Goal: Task Accomplishment & Management: Complete application form

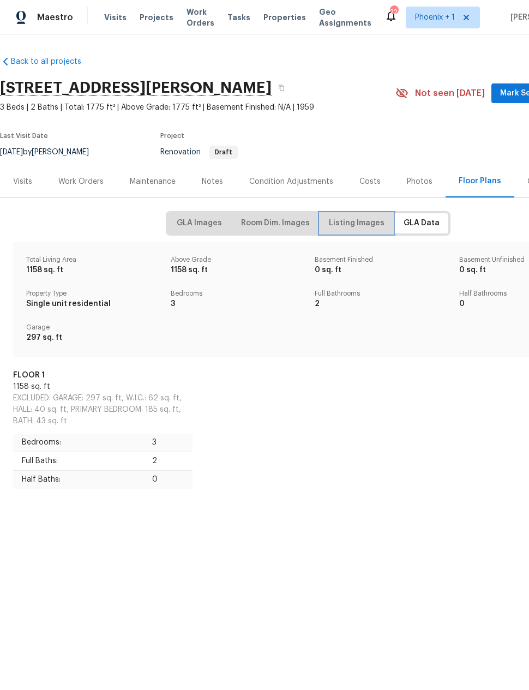
click at [349, 223] on span "Listing Images" at bounding box center [357, 224] width 56 height 14
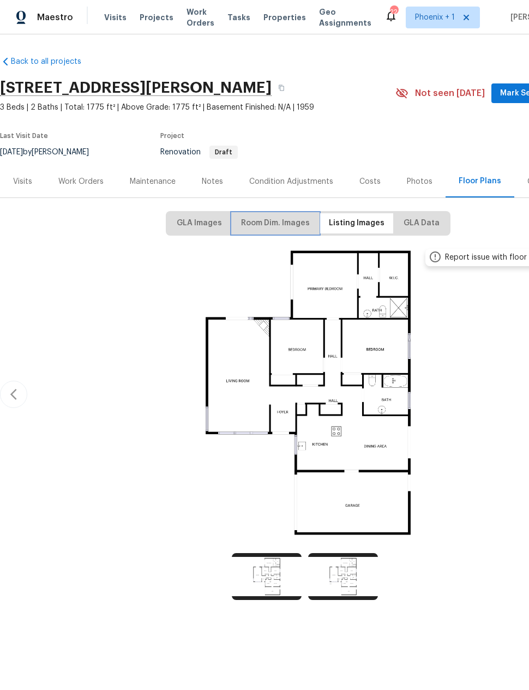
click at [293, 220] on span "Room Dim. Images" at bounding box center [275, 224] width 69 height 14
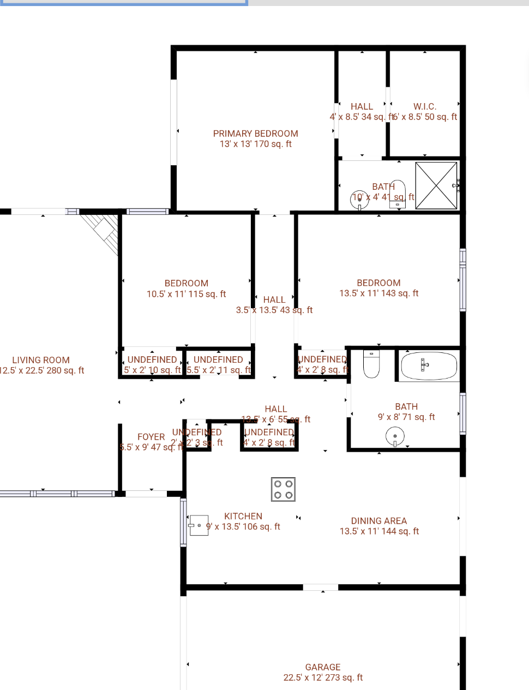
scroll to position [0, 46]
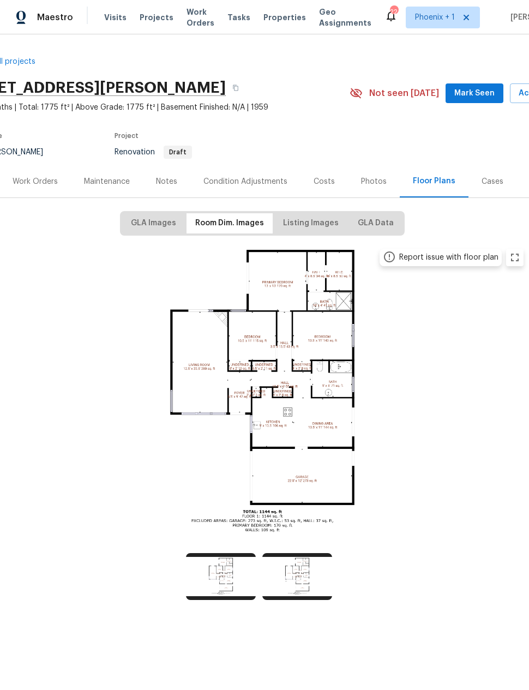
click at [46, 184] on div "Work Orders" at bounding box center [35, 181] width 45 height 11
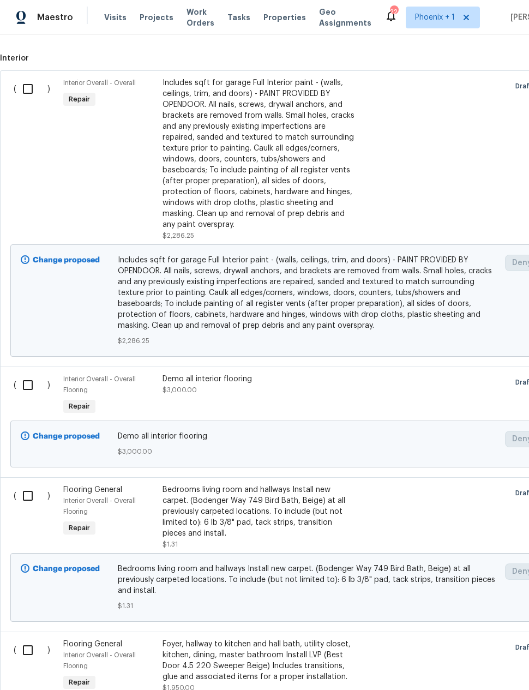
scroll to position [294, 0]
click at [24, 386] on input "checkbox" at bounding box center [31, 384] width 31 height 23
checkbox input "true"
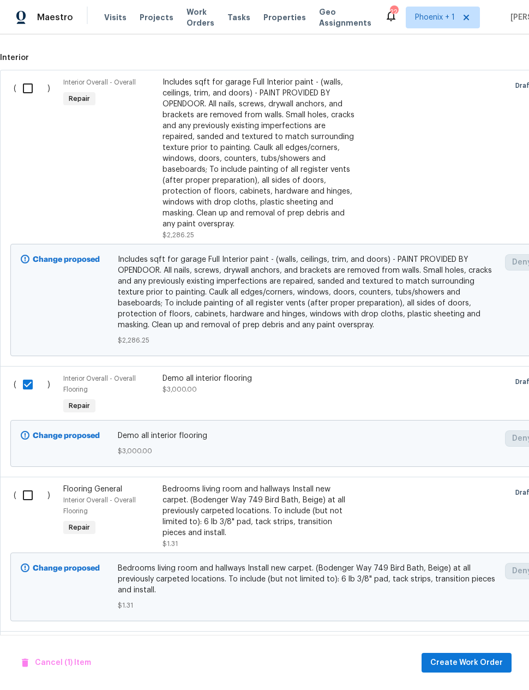
click at [27, 498] on input "checkbox" at bounding box center [31, 495] width 31 height 23
checkbox input "true"
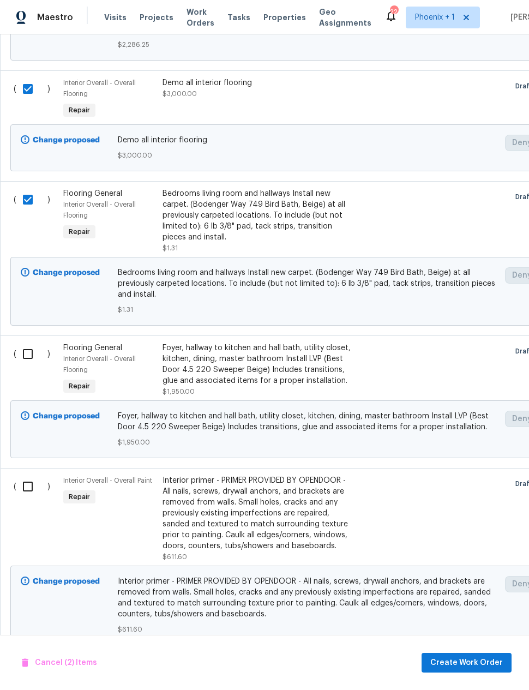
scroll to position [589, 0]
click at [26, 355] on input "checkbox" at bounding box center [31, 354] width 31 height 23
checkbox input "true"
click at [473, 665] on span "Create Work Order" at bounding box center [466, 663] width 73 height 14
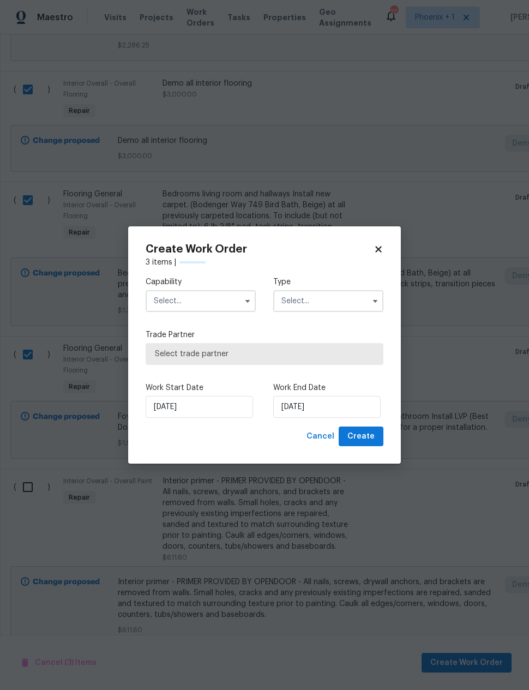
click at [224, 300] on input "text" at bounding box center [201, 301] width 110 height 22
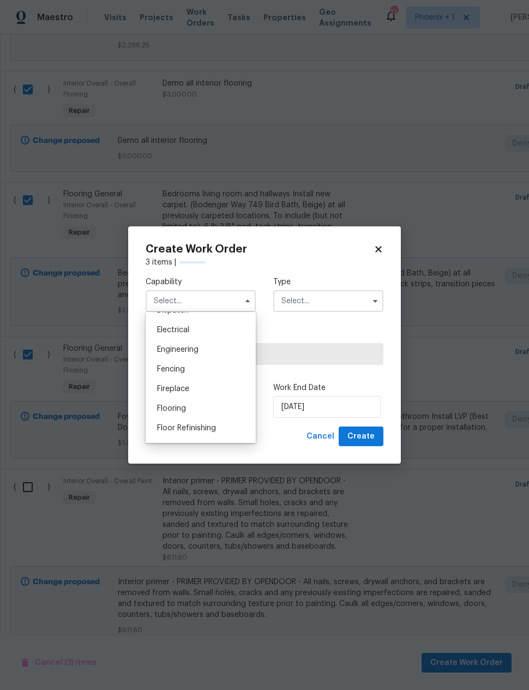
scroll to position [344, 0]
click at [206, 406] on div "Flooring" at bounding box center [200, 404] width 105 height 20
type input "Flooring"
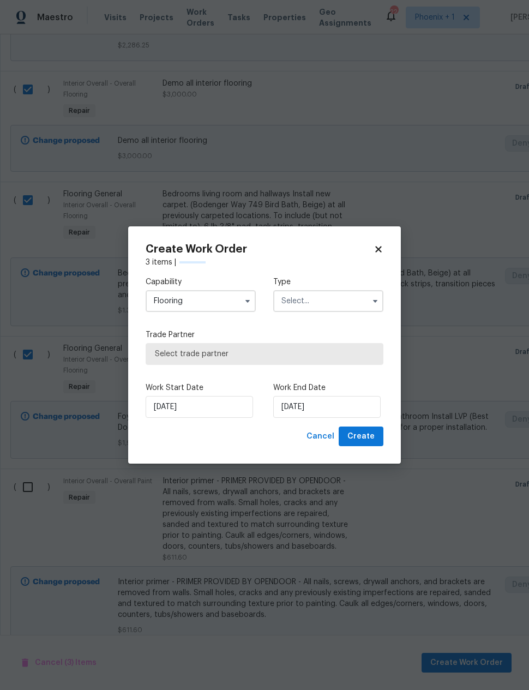
click at [338, 303] on input "text" at bounding box center [328, 301] width 110 height 22
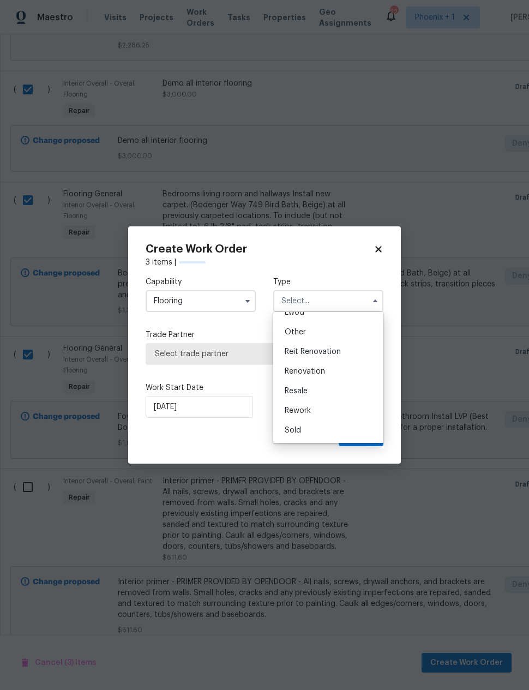
scroll to position [130, 0]
click at [326, 369] on div "Renovation" at bounding box center [328, 372] width 105 height 20
type input "Renovation"
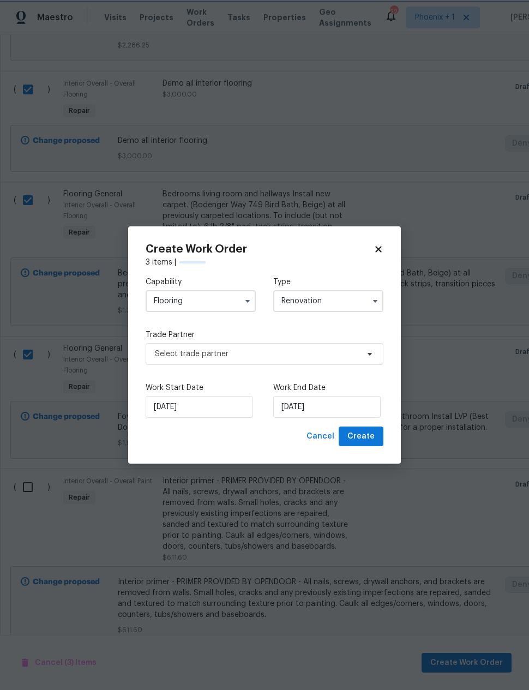
scroll to position [0, 0]
click at [319, 352] on span "Select trade partner" at bounding box center [256, 354] width 203 height 11
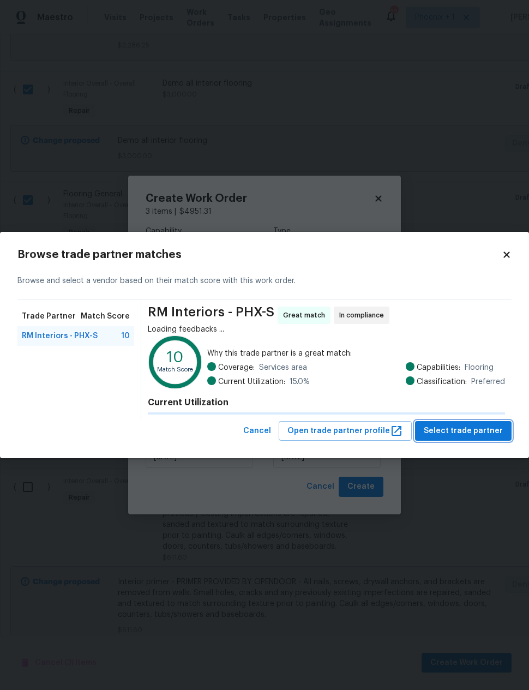
click at [471, 427] on span "Select trade partner" at bounding box center [463, 431] width 79 height 14
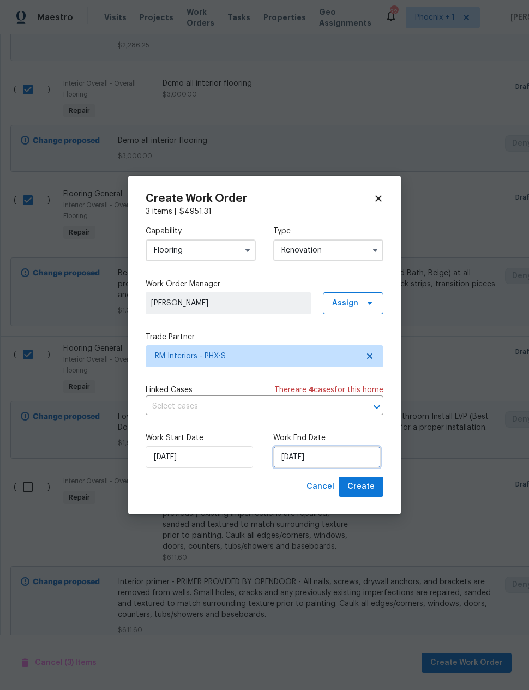
click at [338, 452] on input "[DATE]" at bounding box center [326, 457] width 107 height 22
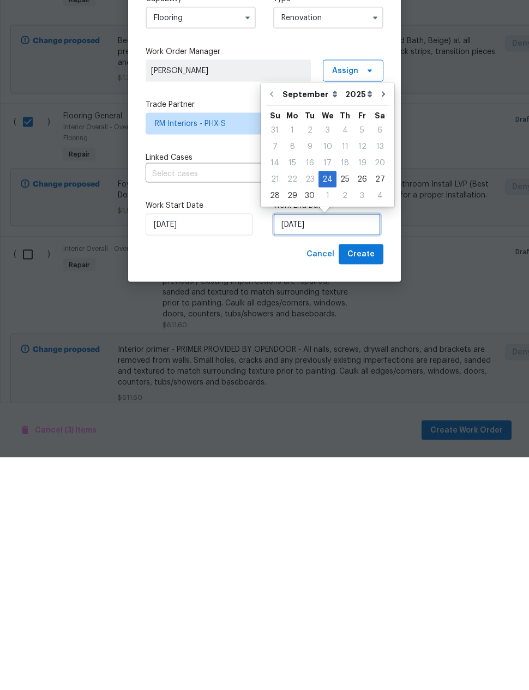
checkbox input "false"
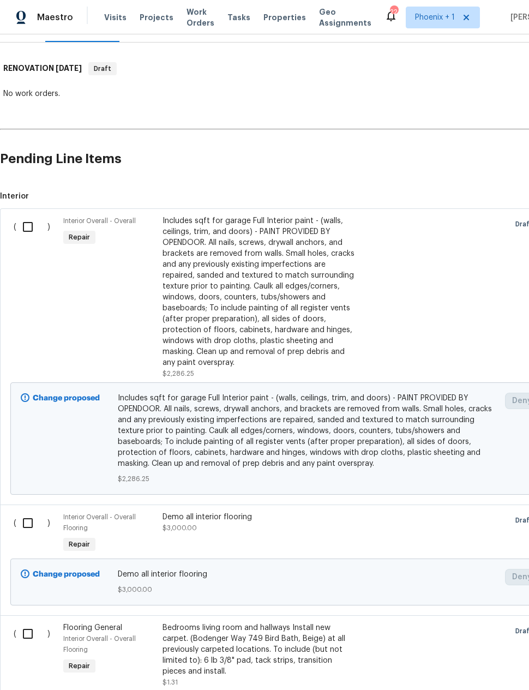
scroll to position [156, 0]
click at [28, 511] on input "checkbox" at bounding box center [31, 522] width 31 height 23
checkbox input "true"
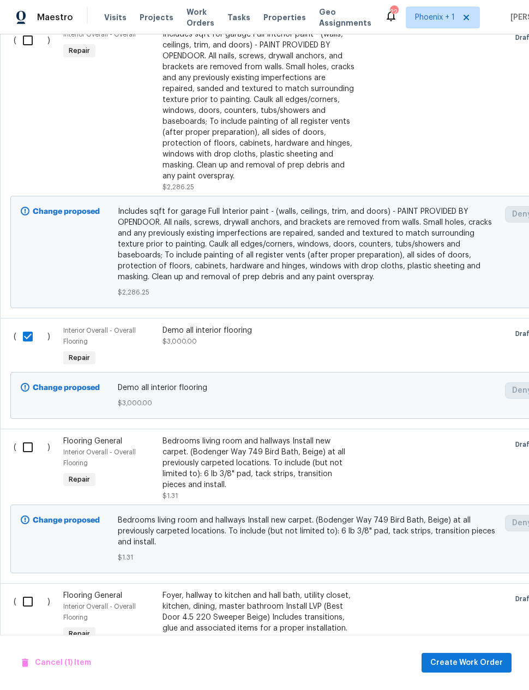
scroll to position [343, 0]
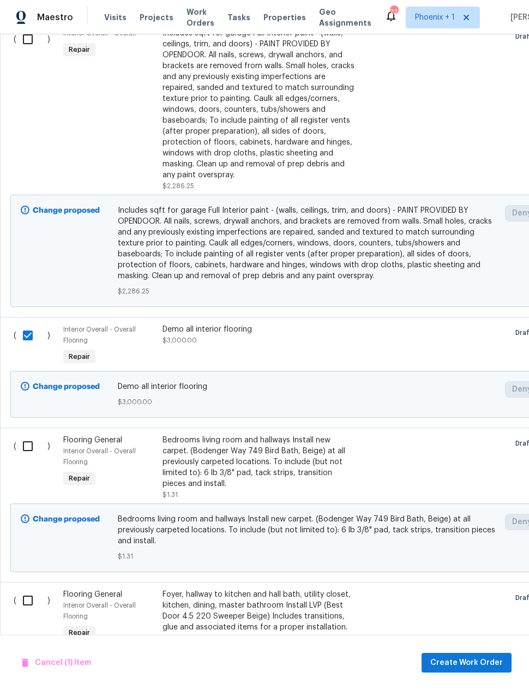
click at [26, 589] on input "checkbox" at bounding box center [31, 600] width 31 height 23
checkbox input "true"
click at [26, 435] on input "checkbox" at bounding box center [31, 446] width 31 height 23
checkbox input "true"
click at [469, 662] on span "Create Work Order" at bounding box center [466, 663] width 73 height 14
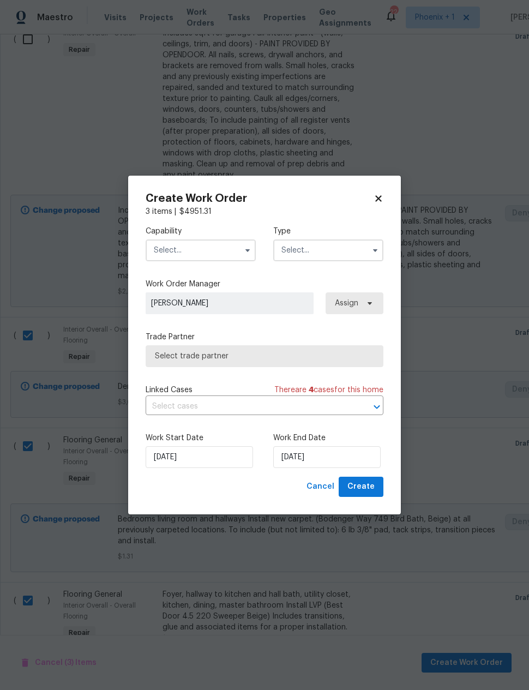
click at [205, 257] on input "text" at bounding box center [201, 250] width 110 height 22
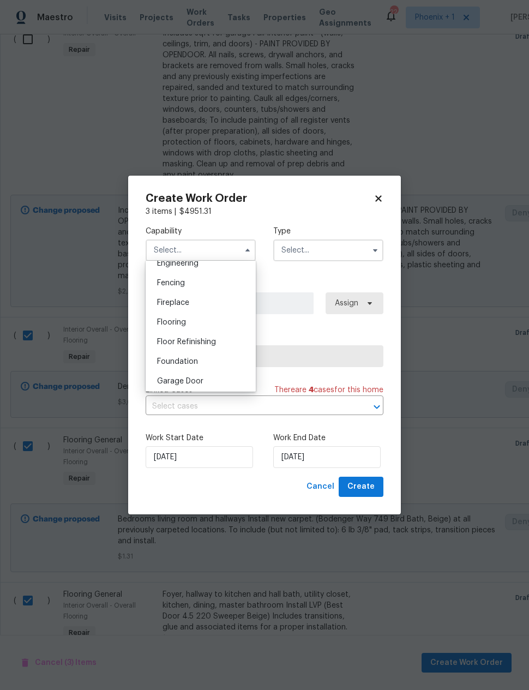
scroll to position [383, 0]
click at [204, 314] on div "Flooring" at bounding box center [200, 313] width 105 height 20
type input "Flooring"
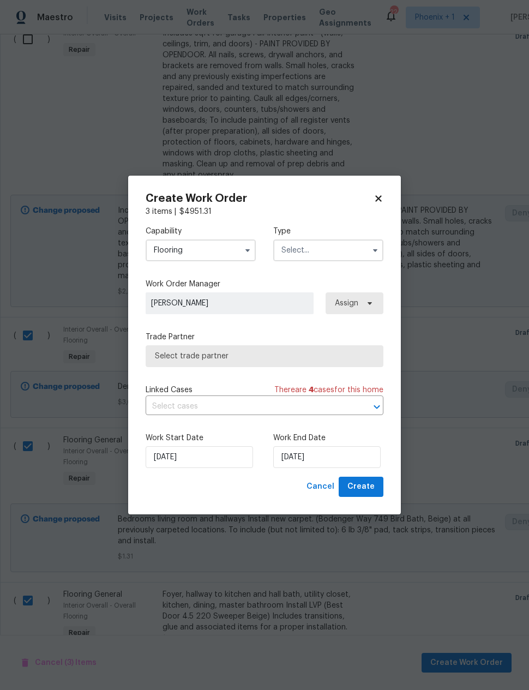
click at [324, 248] on input "text" at bounding box center [328, 250] width 110 height 22
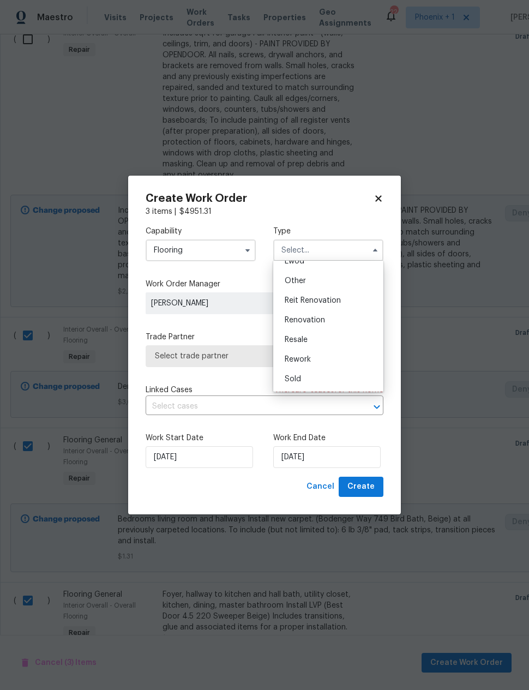
scroll to position [130, 0]
click at [322, 320] on span "Renovation" at bounding box center [305, 320] width 40 height 8
type input "Renovation"
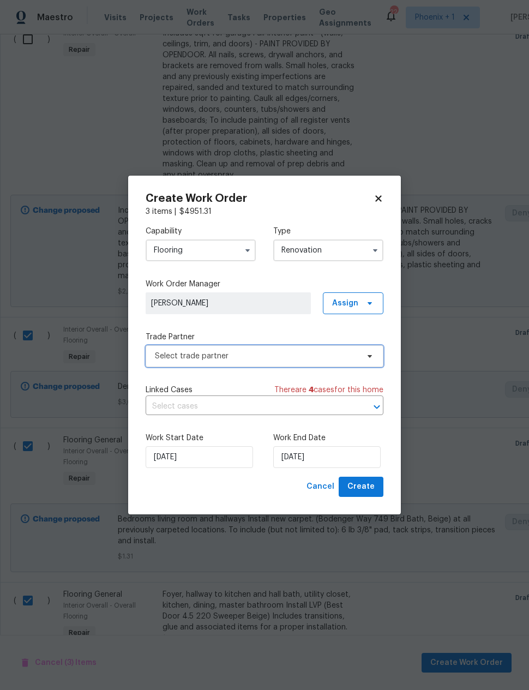
click at [291, 353] on span "Select trade partner" at bounding box center [256, 356] width 203 height 11
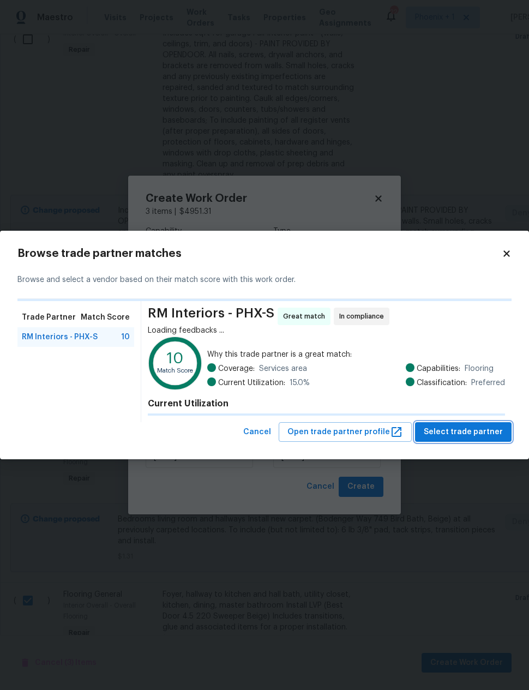
click at [472, 425] on button "Select trade partner" at bounding box center [463, 432] width 97 height 20
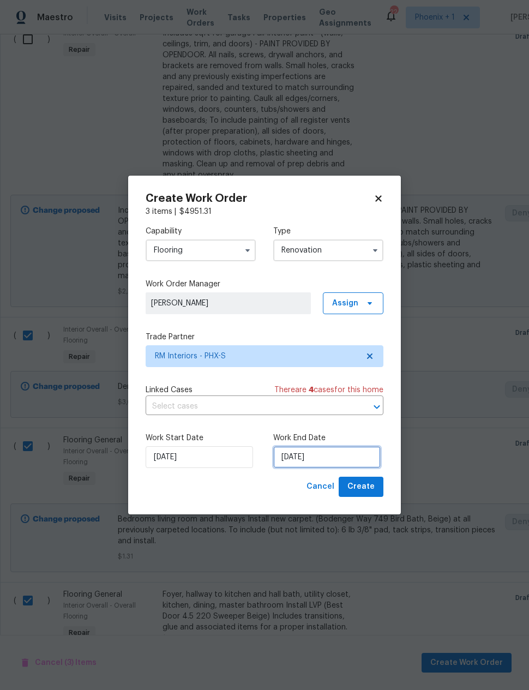
click at [322, 455] on input "[DATE]" at bounding box center [326, 457] width 107 height 22
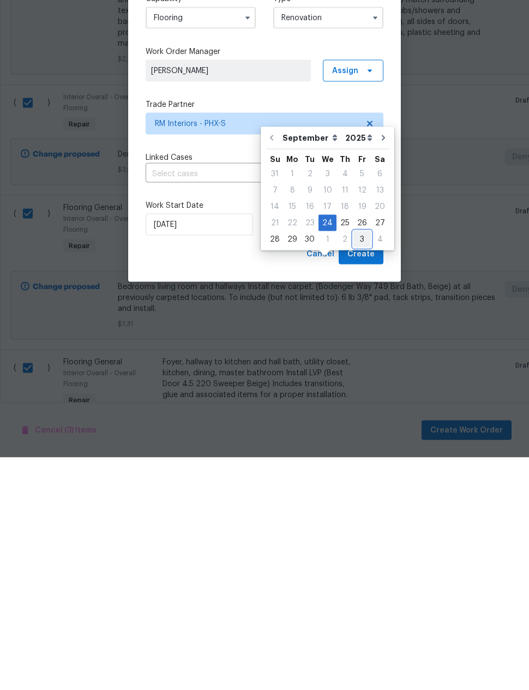
click at [357, 464] on div "3" at bounding box center [361, 471] width 17 height 15
type input "[DATE]"
select select "9"
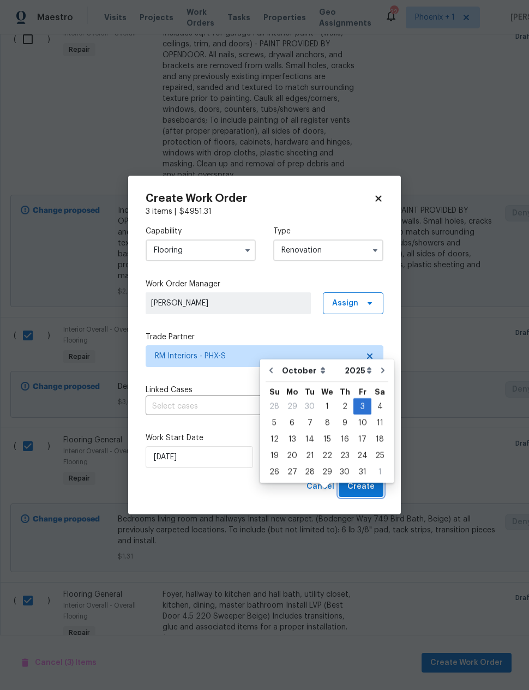
click at [367, 484] on span "Create" at bounding box center [360, 487] width 27 height 14
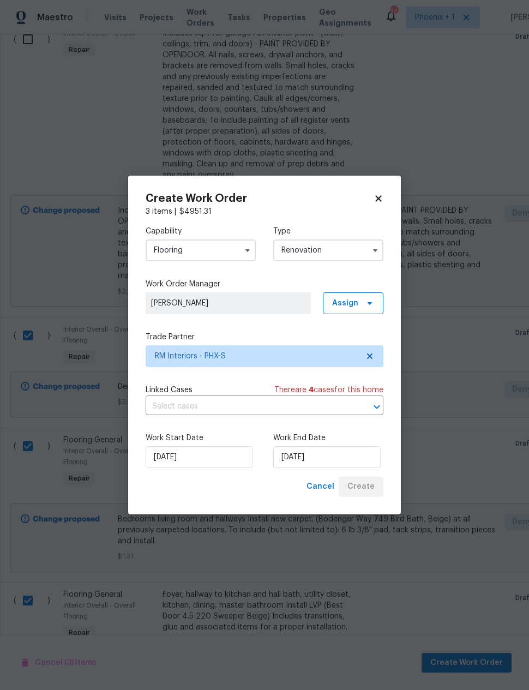
click at [369, 480] on div "Cancel Create" at bounding box center [342, 487] width 81 height 20
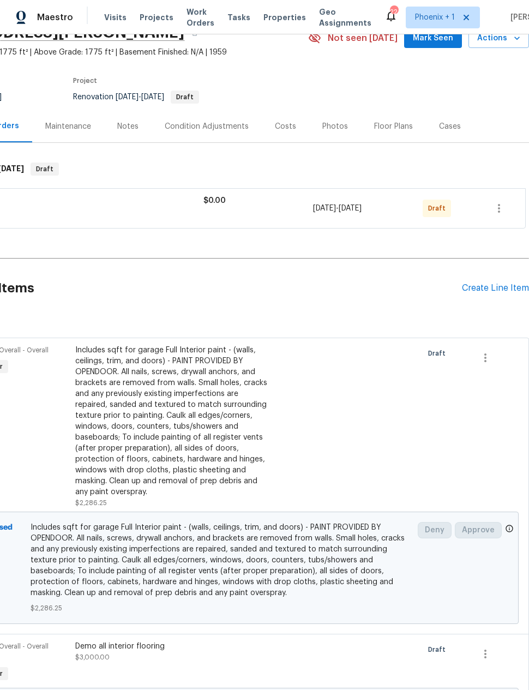
scroll to position [52, 87]
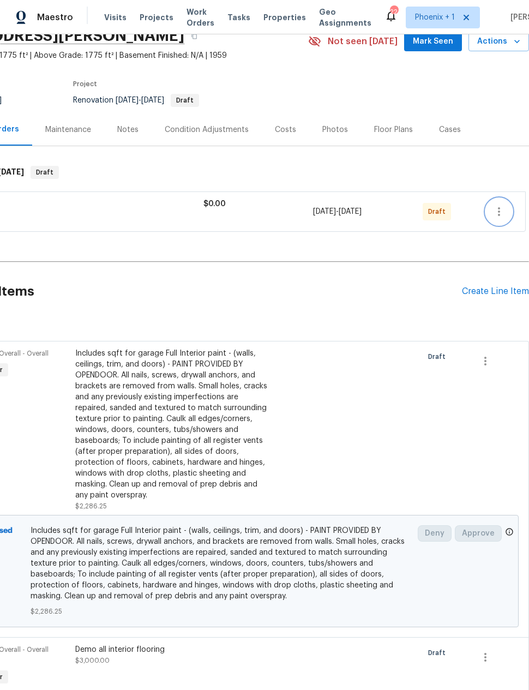
click at [498, 207] on icon "button" at bounding box center [498, 211] width 13 height 13
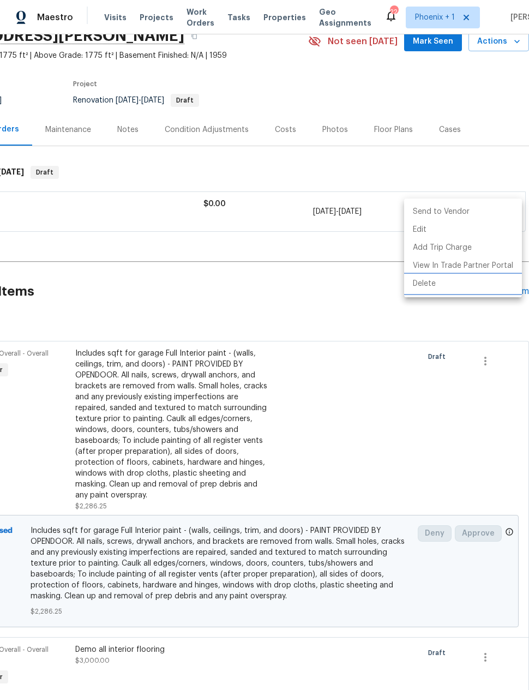
click at [429, 289] on li "Delete" at bounding box center [463, 284] width 118 height 18
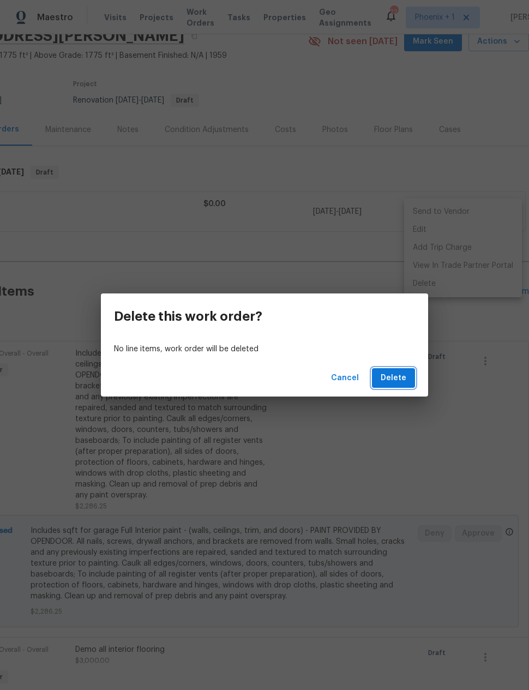
click at [405, 376] on span "Delete" at bounding box center [394, 378] width 26 height 14
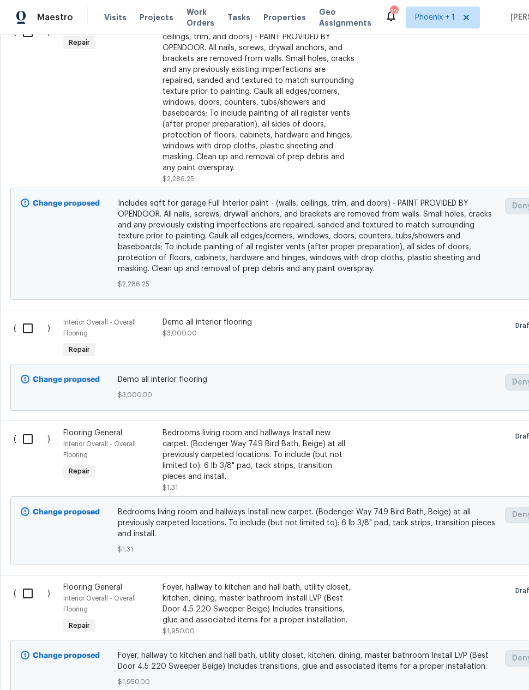
scroll to position [351, 0]
click at [205, 448] on div "Bedrooms living room and hallways Install new carpet. (Bodenger Way 749 Bird Ba…" at bounding box center [259, 454] width 192 height 55
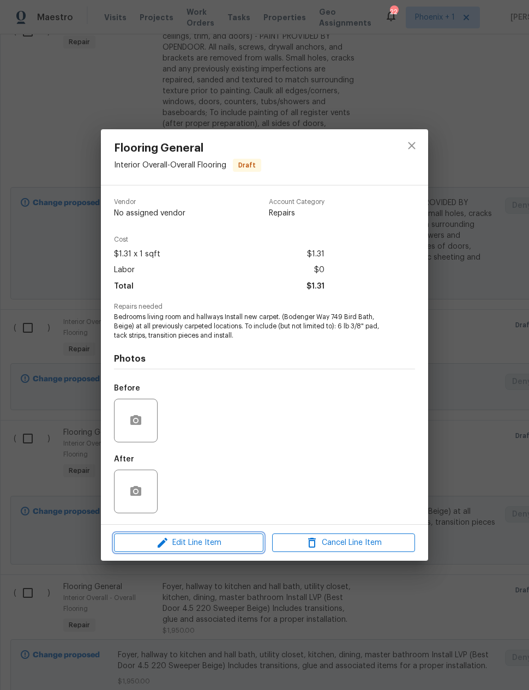
click at [182, 541] on span "Edit Line Item" at bounding box center [188, 543] width 143 height 14
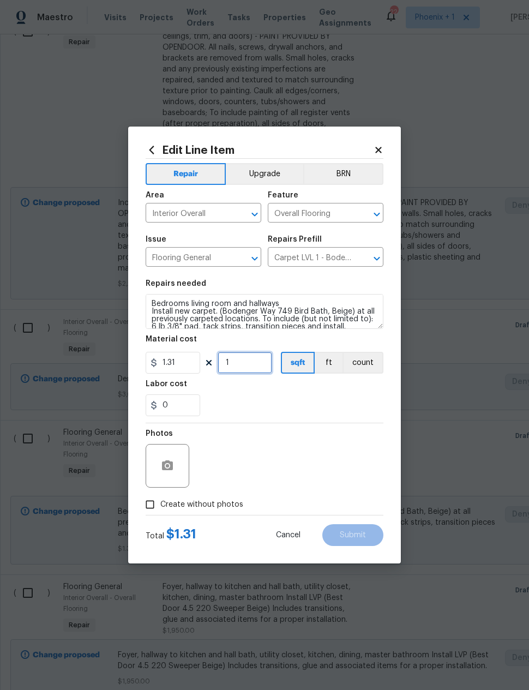
click at [237, 365] on input "1" at bounding box center [245, 363] width 55 height 22
type input "900"
click at [348, 405] on div "0" at bounding box center [265, 405] width 238 height 22
click at [152, 503] on input "Create without photos" at bounding box center [150, 504] width 21 height 21
checkbox input "true"
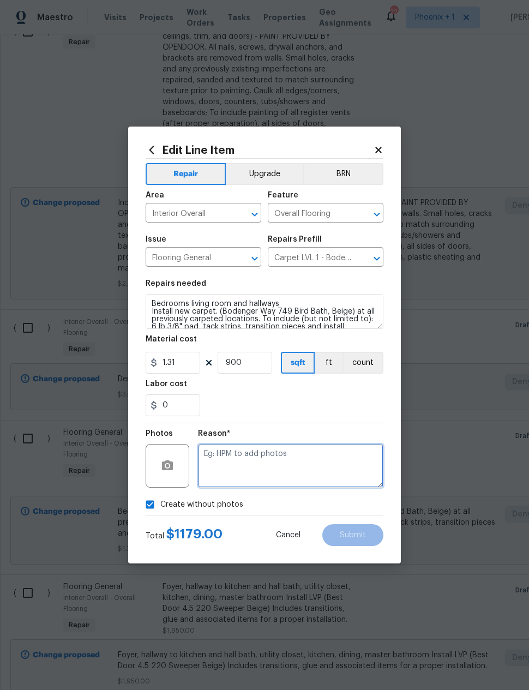
click at [334, 464] on textarea at bounding box center [290, 466] width 185 height 44
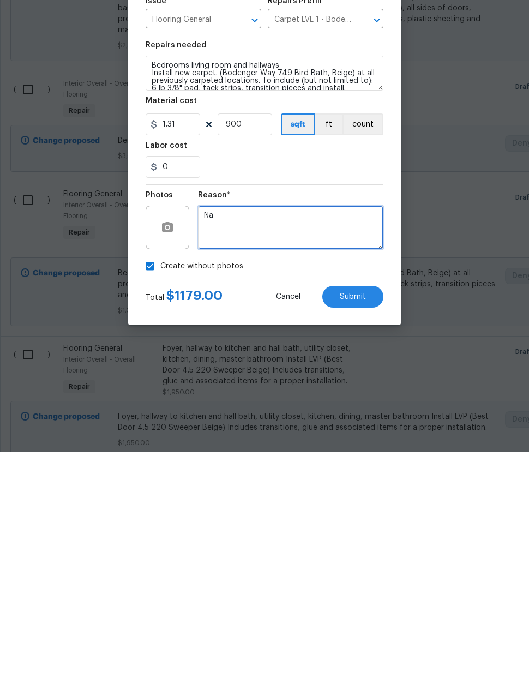
type textarea "Na"
click at [357, 531] on span "Submit" at bounding box center [353, 535] width 26 height 8
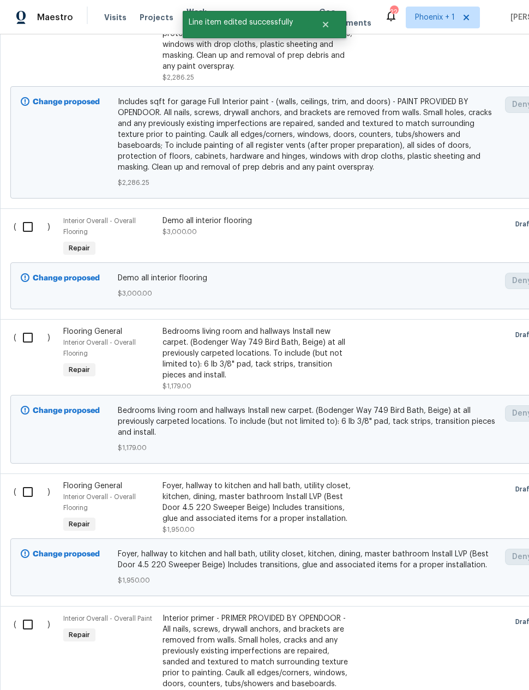
scroll to position [452, 0]
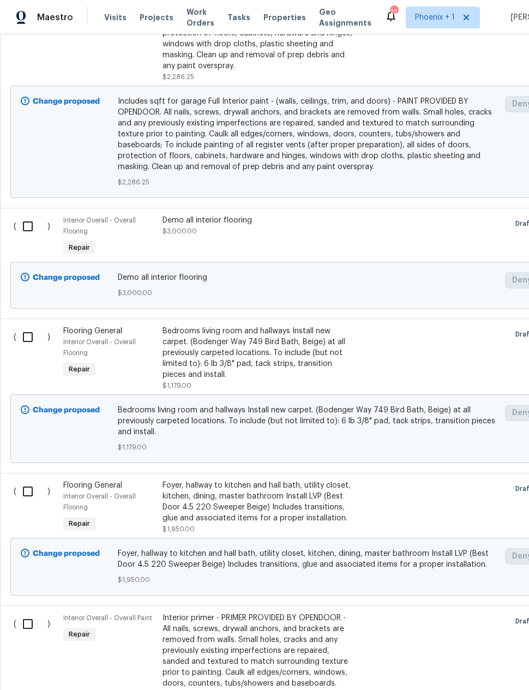
click at [32, 480] on input "checkbox" at bounding box center [31, 491] width 31 height 23
checkbox input "true"
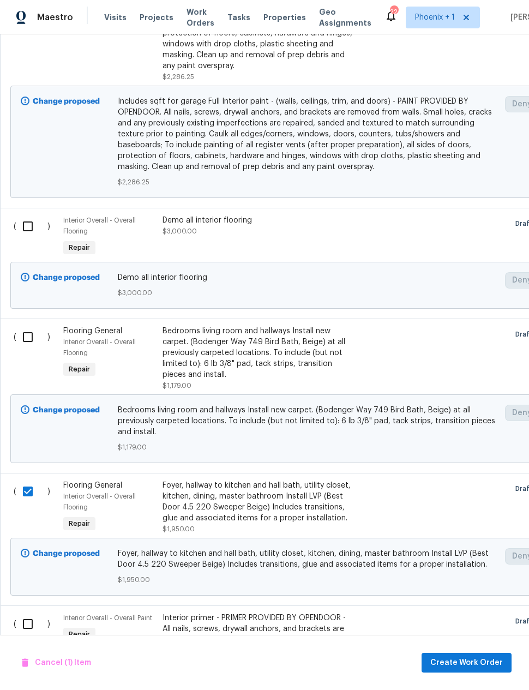
click at [37, 326] on input "checkbox" at bounding box center [31, 337] width 31 height 23
checkbox input "true"
click at [31, 215] on input "checkbox" at bounding box center [31, 226] width 31 height 23
checkbox input "true"
click at [457, 657] on span "Create Work Order" at bounding box center [466, 663] width 73 height 14
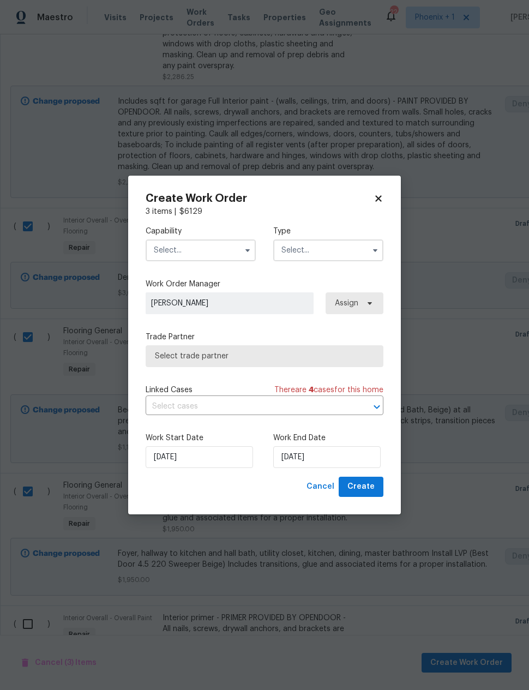
click at [206, 245] on input "text" at bounding box center [201, 250] width 110 height 22
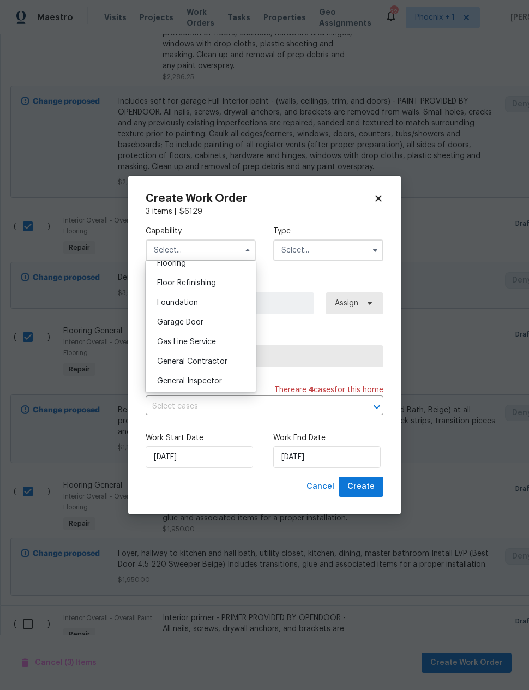
scroll to position [415, 0]
click at [209, 276] on div "Flooring" at bounding box center [200, 282] width 105 height 20
type input "Flooring"
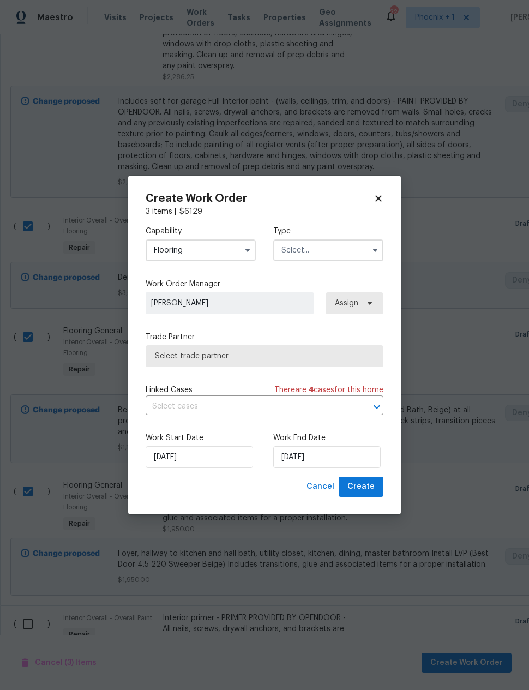
click at [319, 248] on input "text" at bounding box center [328, 250] width 110 height 22
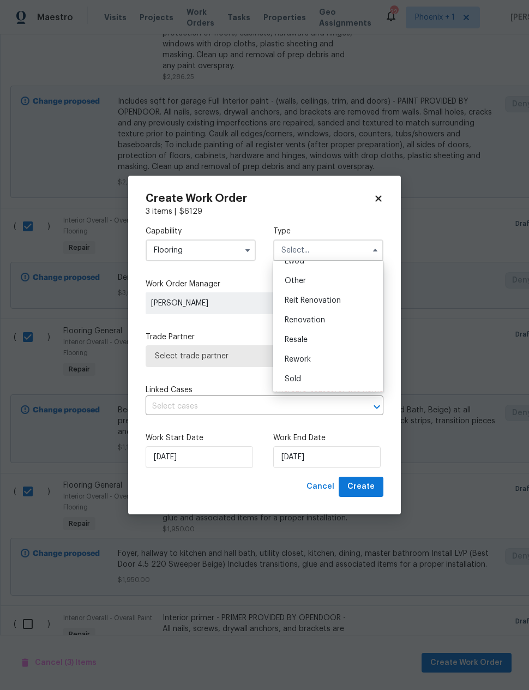
scroll to position [130, 0]
click at [322, 321] on span "Renovation" at bounding box center [305, 320] width 40 height 8
type input "Renovation"
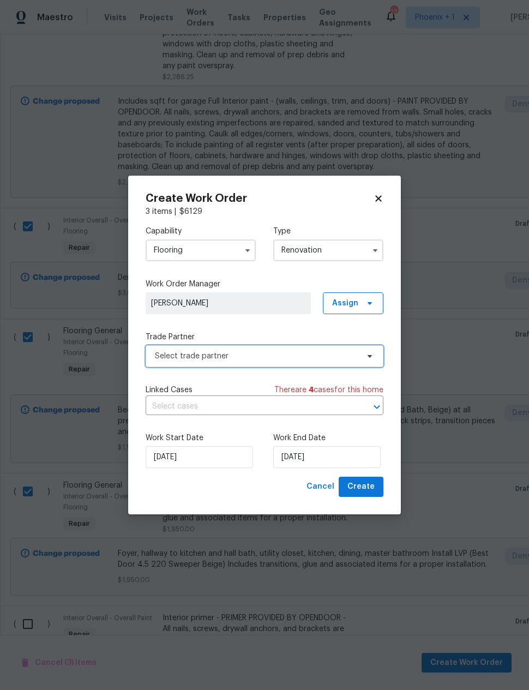
click at [299, 353] on span "Select trade partner" at bounding box center [256, 356] width 203 height 11
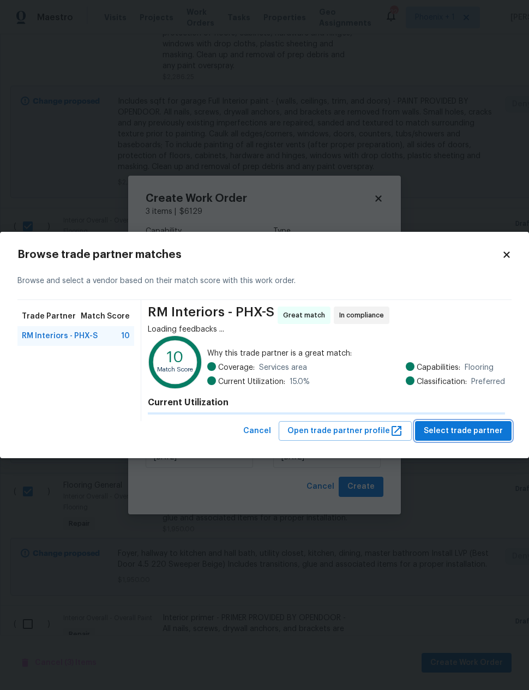
click at [475, 428] on span "Select trade partner" at bounding box center [463, 431] width 79 height 14
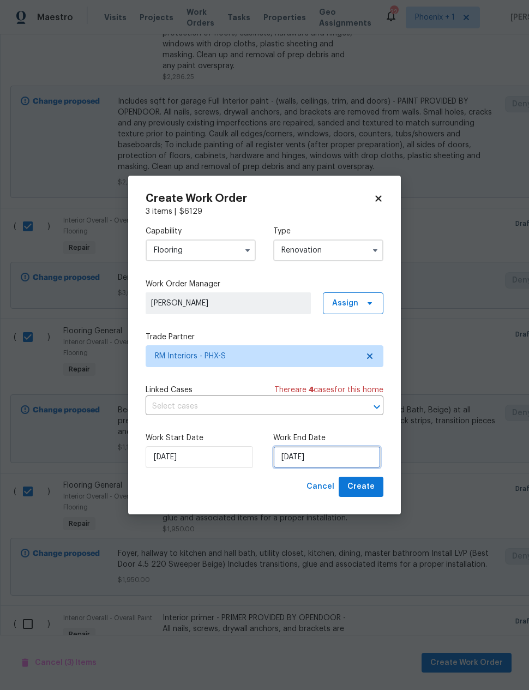
click at [331, 464] on input "[DATE]" at bounding box center [326, 457] width 107 height 22
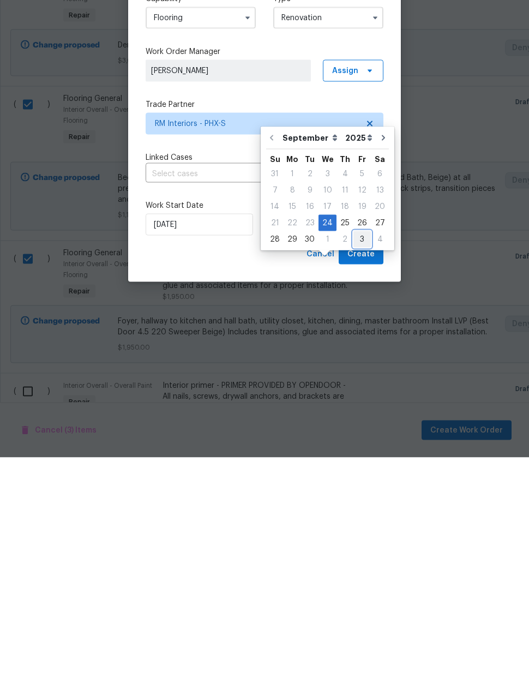
click at [358, 464] on div "3" at bounding box center [361, 471] width 17 height 15
type input "[DATE]"
select select "9"
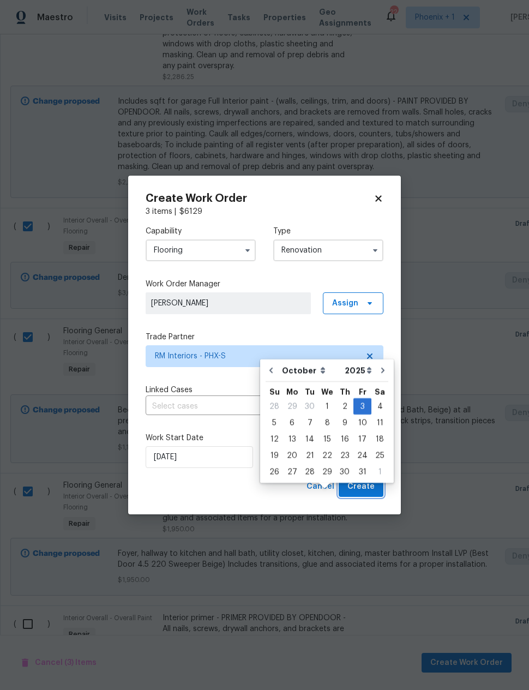
click at [365, 488] on span "Create" at bounding box center [360, 487] width 27 height 14
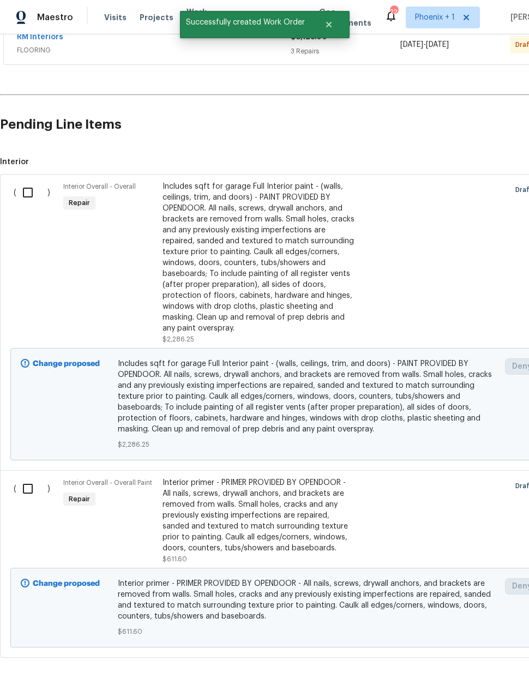
scroll to position [218, 0]
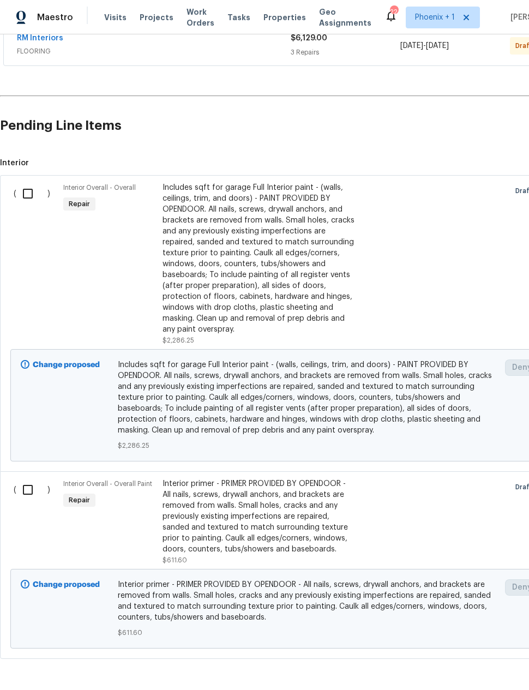
click at [24, 491] on input "checkbox" at bounding box center [31, 489] width 31 height 23
checkbox input "true"
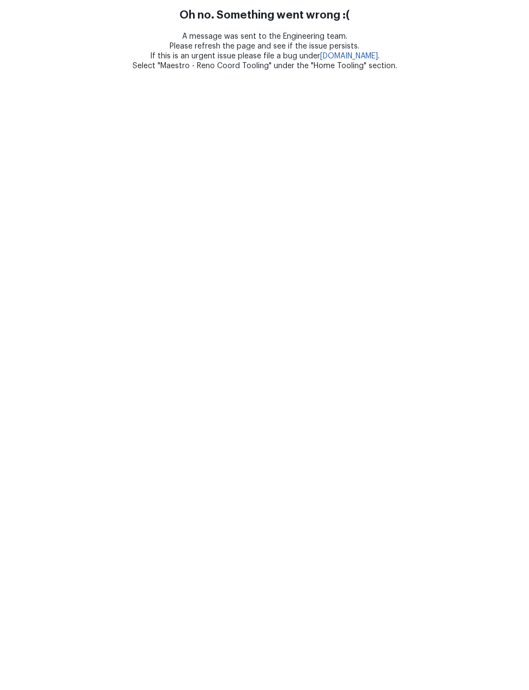
click at [20, 71] on html "Oh no. Something went wrong :( A message was sent to the Engineering team. Plea…" at bounding box center [264, 35] width 529 height 71
